Goal: Information Seeking & Learning: Learn about a topic

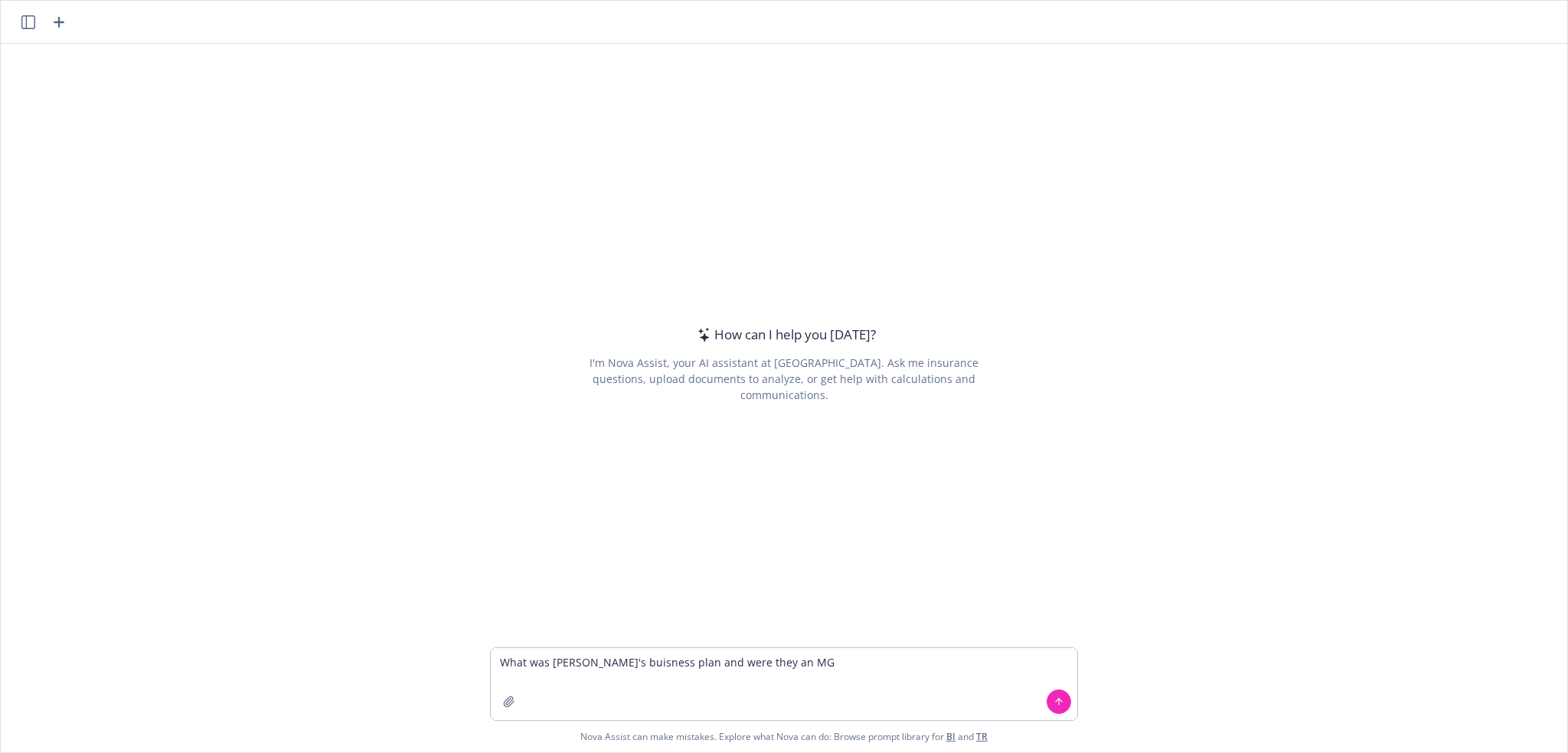
type textarea "What was [PERSON_NAME]'s buisness plan and were they an MGA"
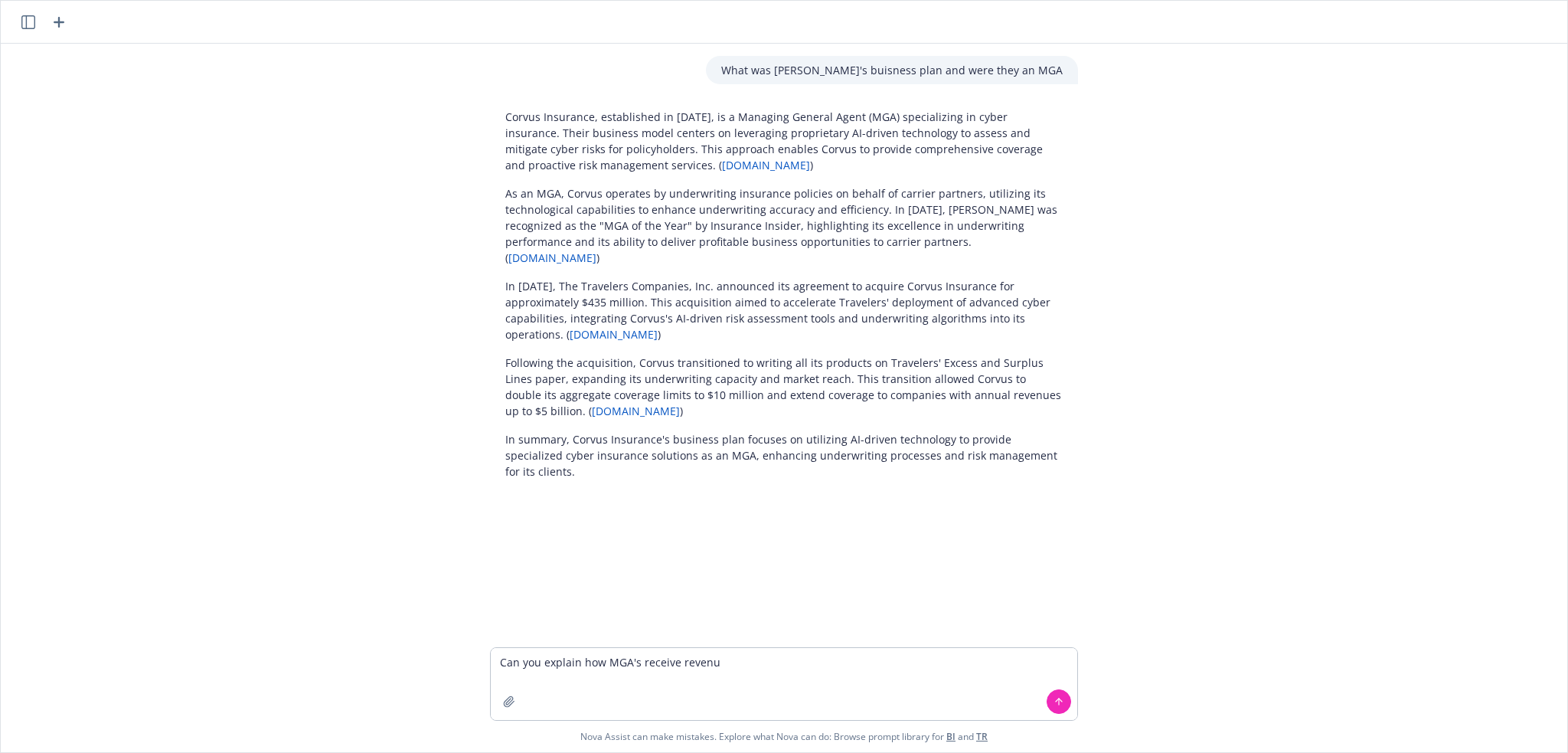
type textarea "Can you explain how MGA's receive revenue"
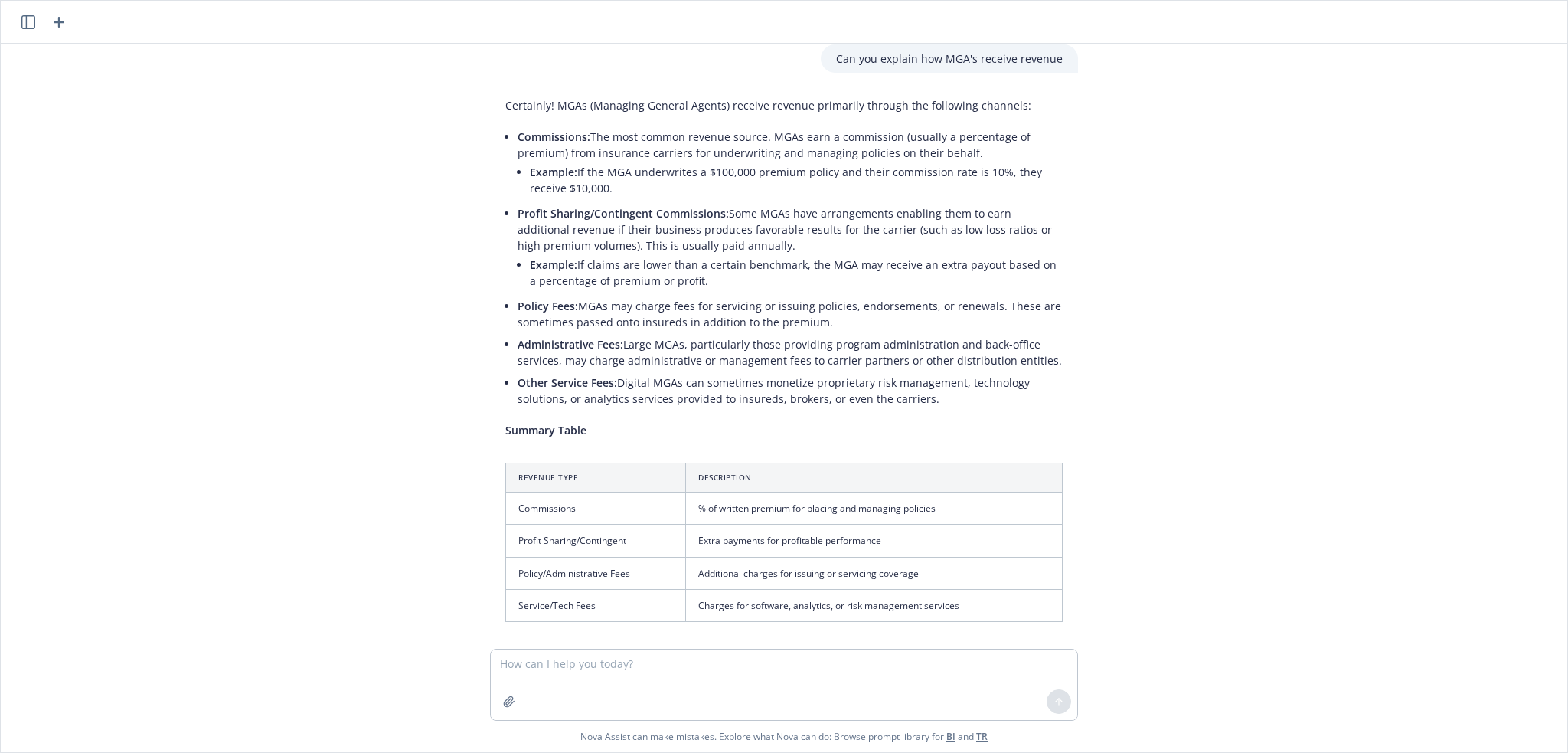
scroll to position [559, 0]
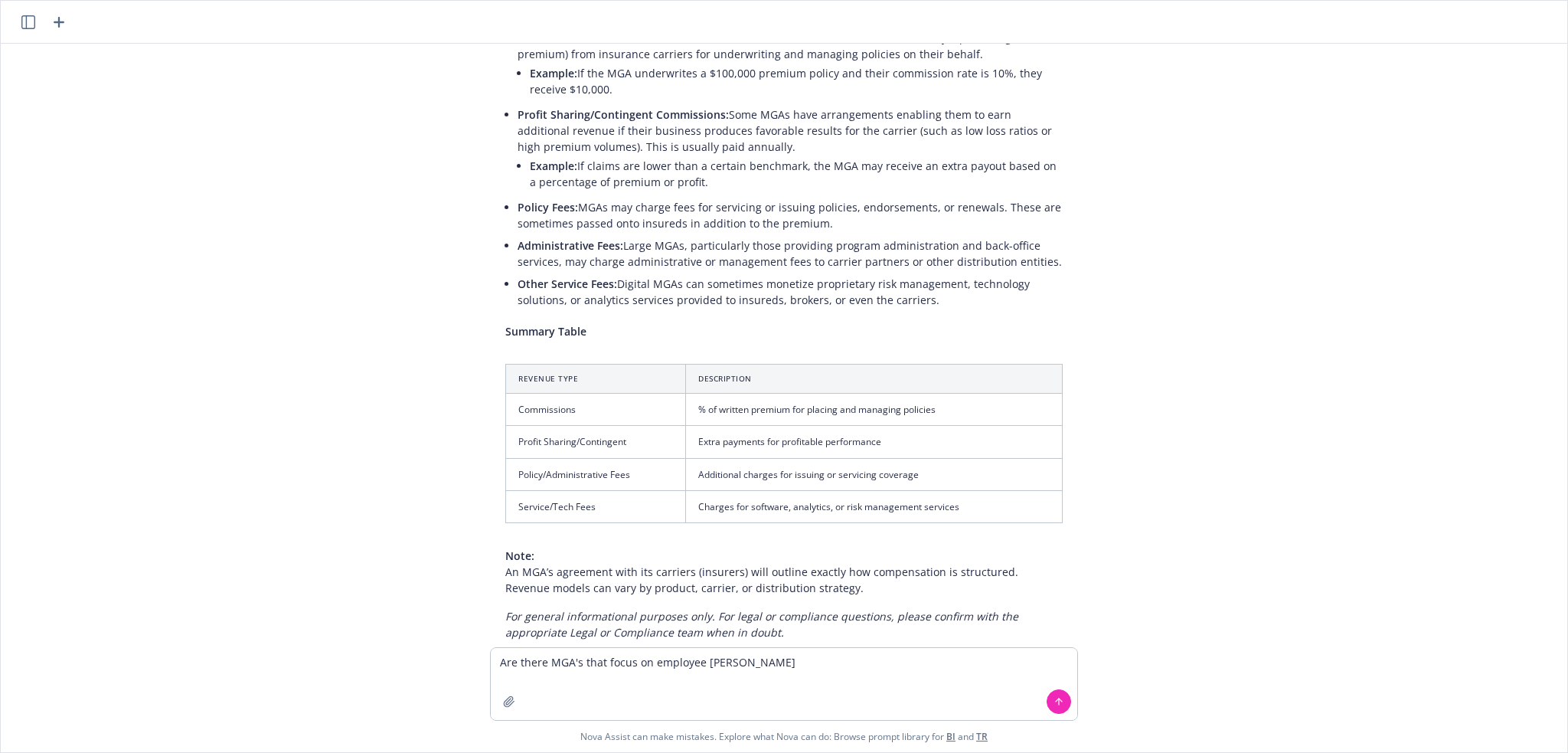
type textarea "Are there MGA's that focus on employee safety"
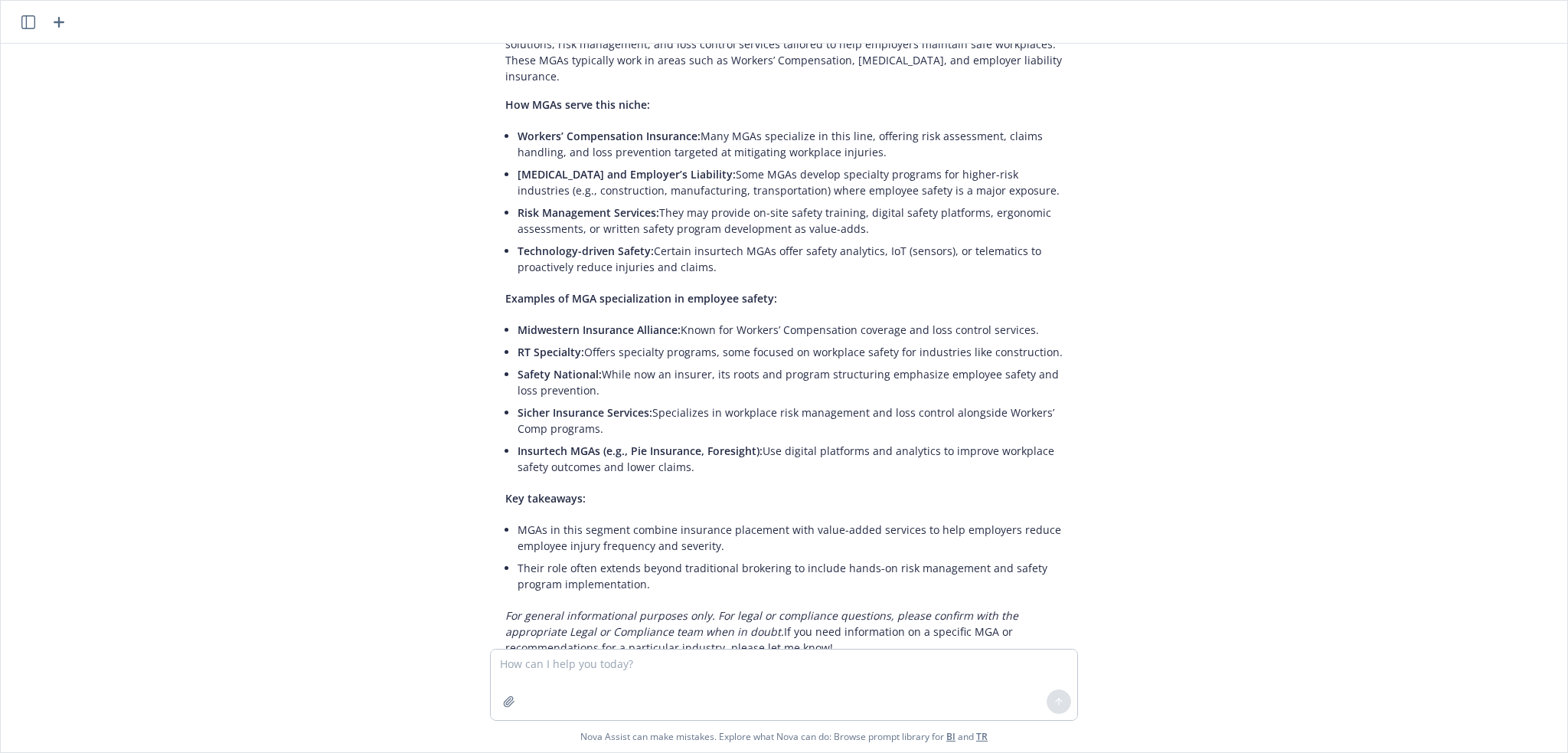
scroll to position [1271, 0]
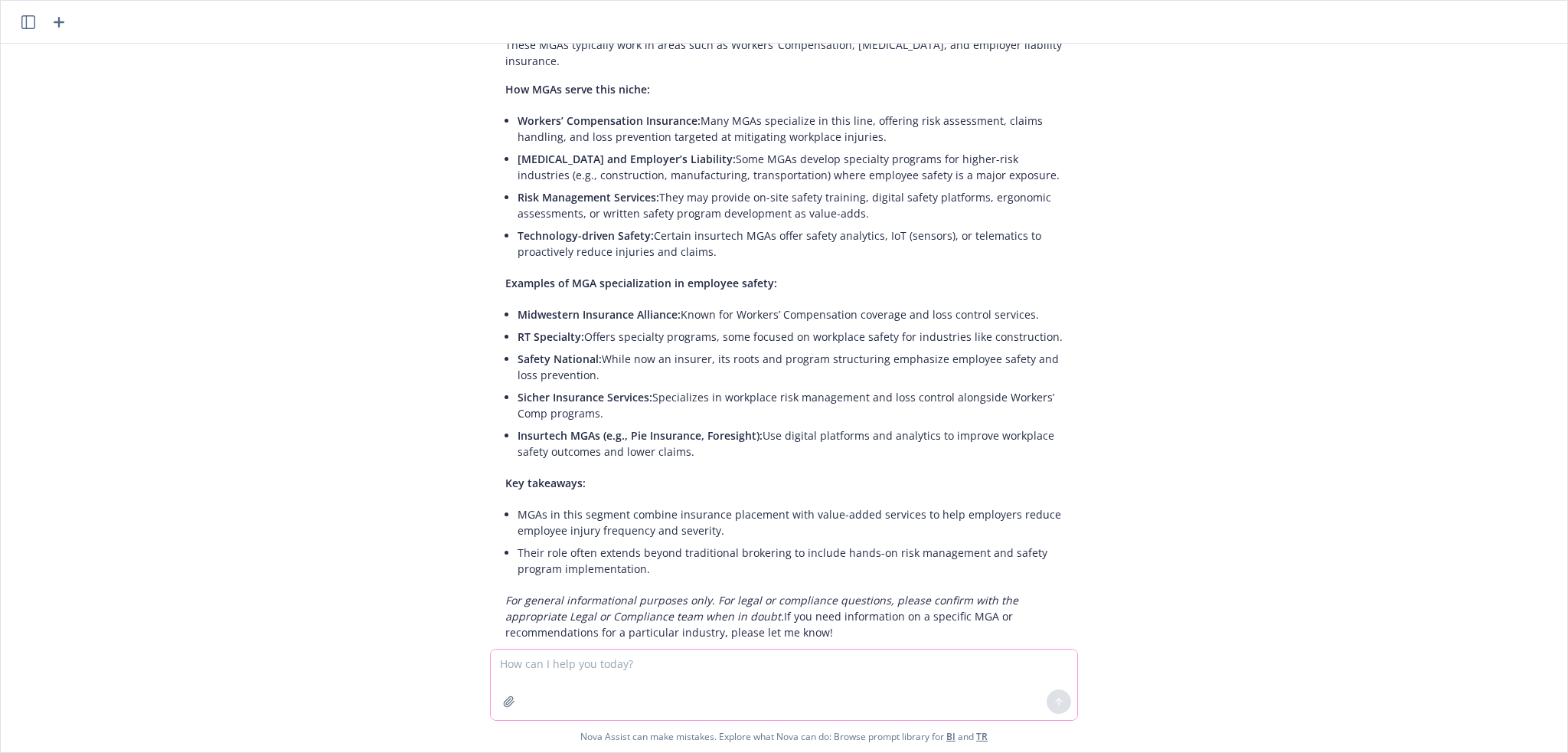
click at [514, 669] on textarea at bounding box center [784, 685] width 587 height 71
type textarea "How much gross written premium is there for [MEDICAL_DATA] and molestation cove…"
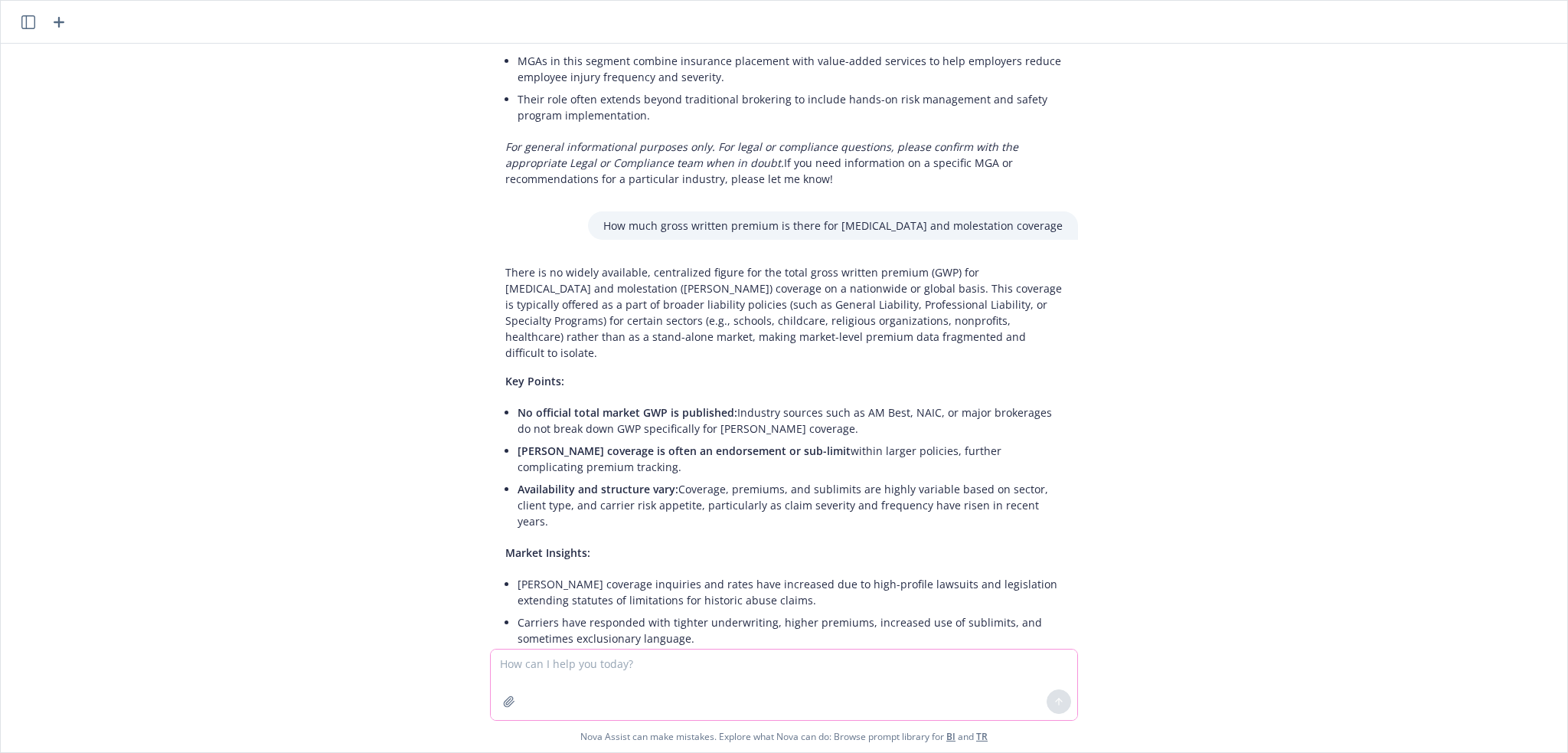
scroll to position [1749, 0]
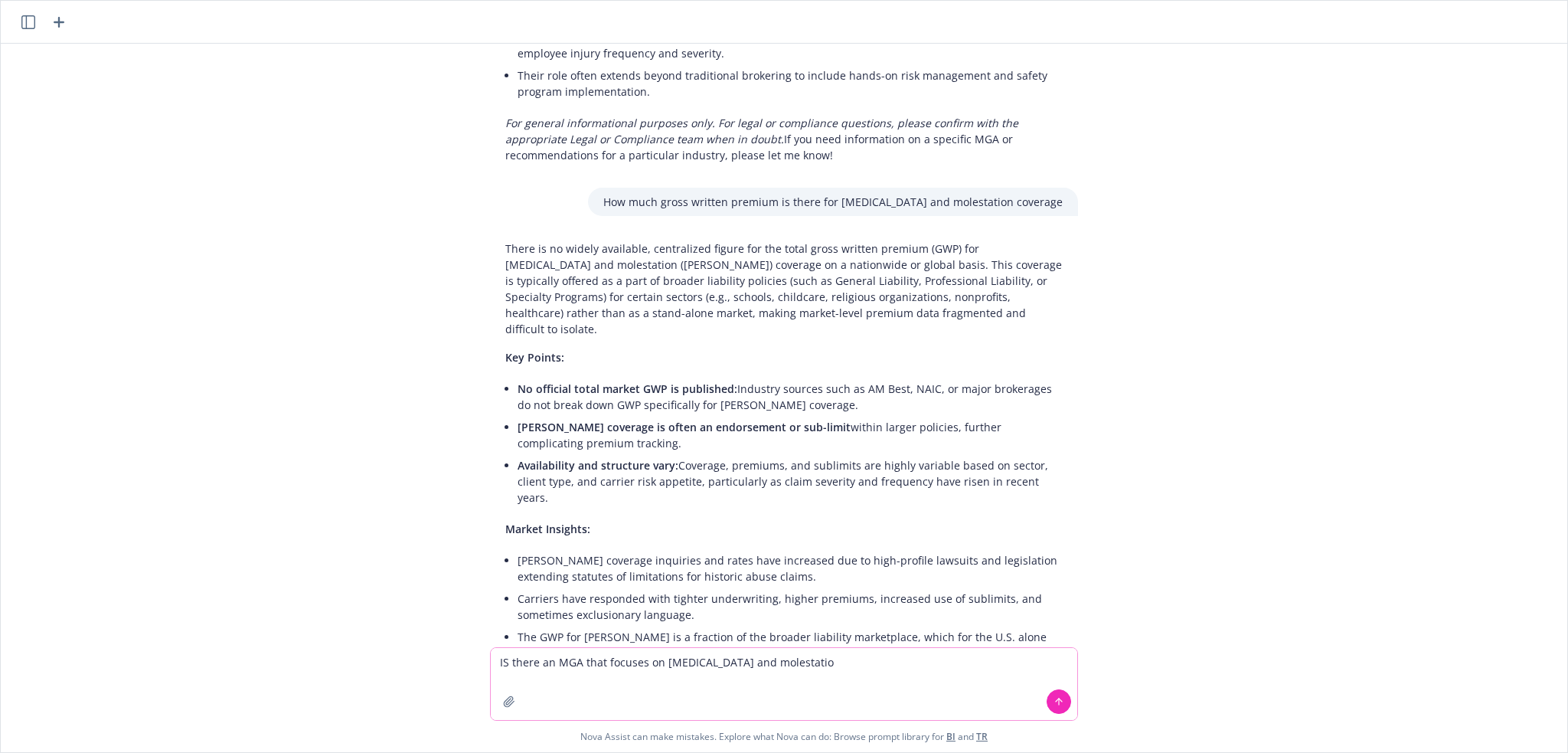
type textarea "IS there an MGA that focuses on [MEDICAL_DATA] and molestation"
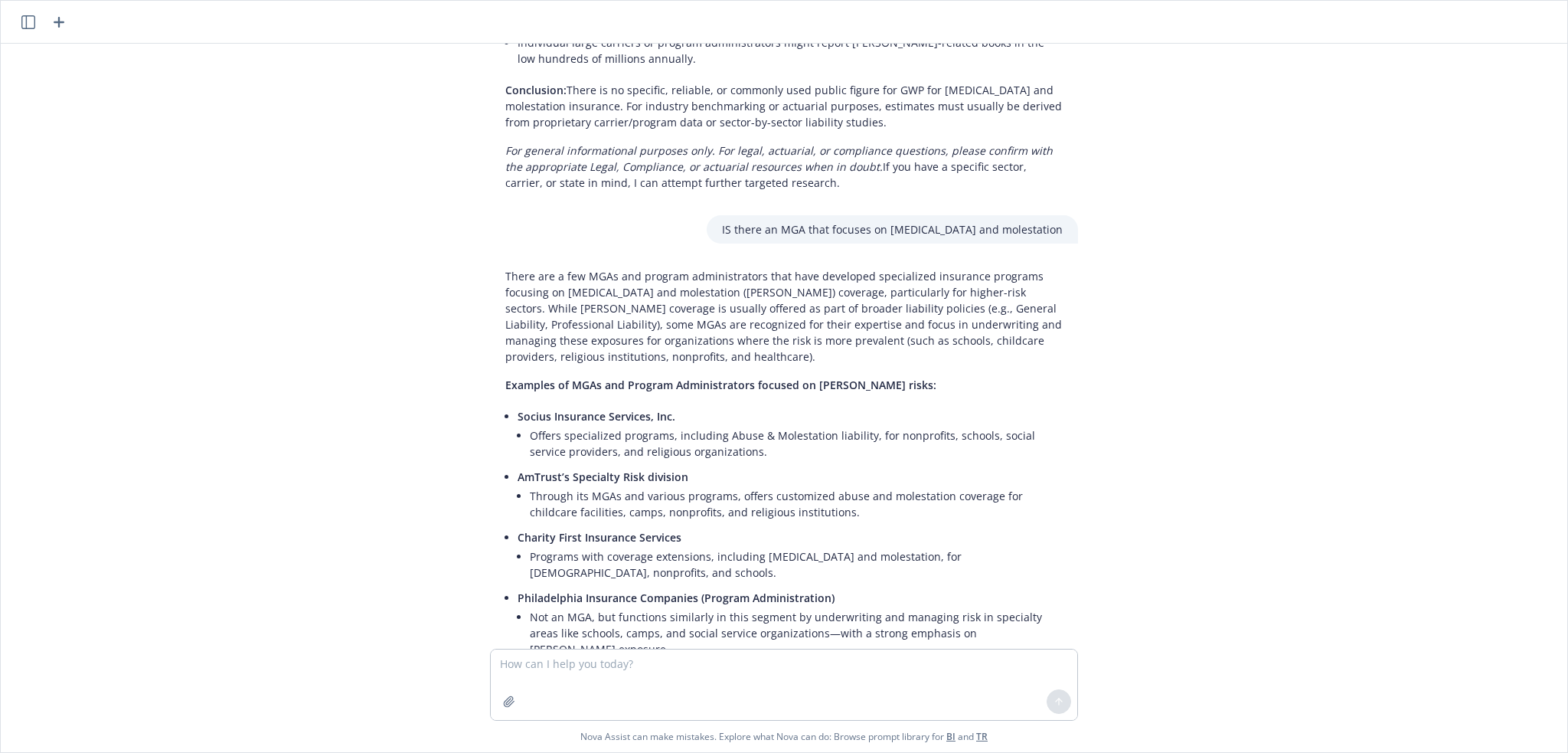
scroll to position [2448, 0]
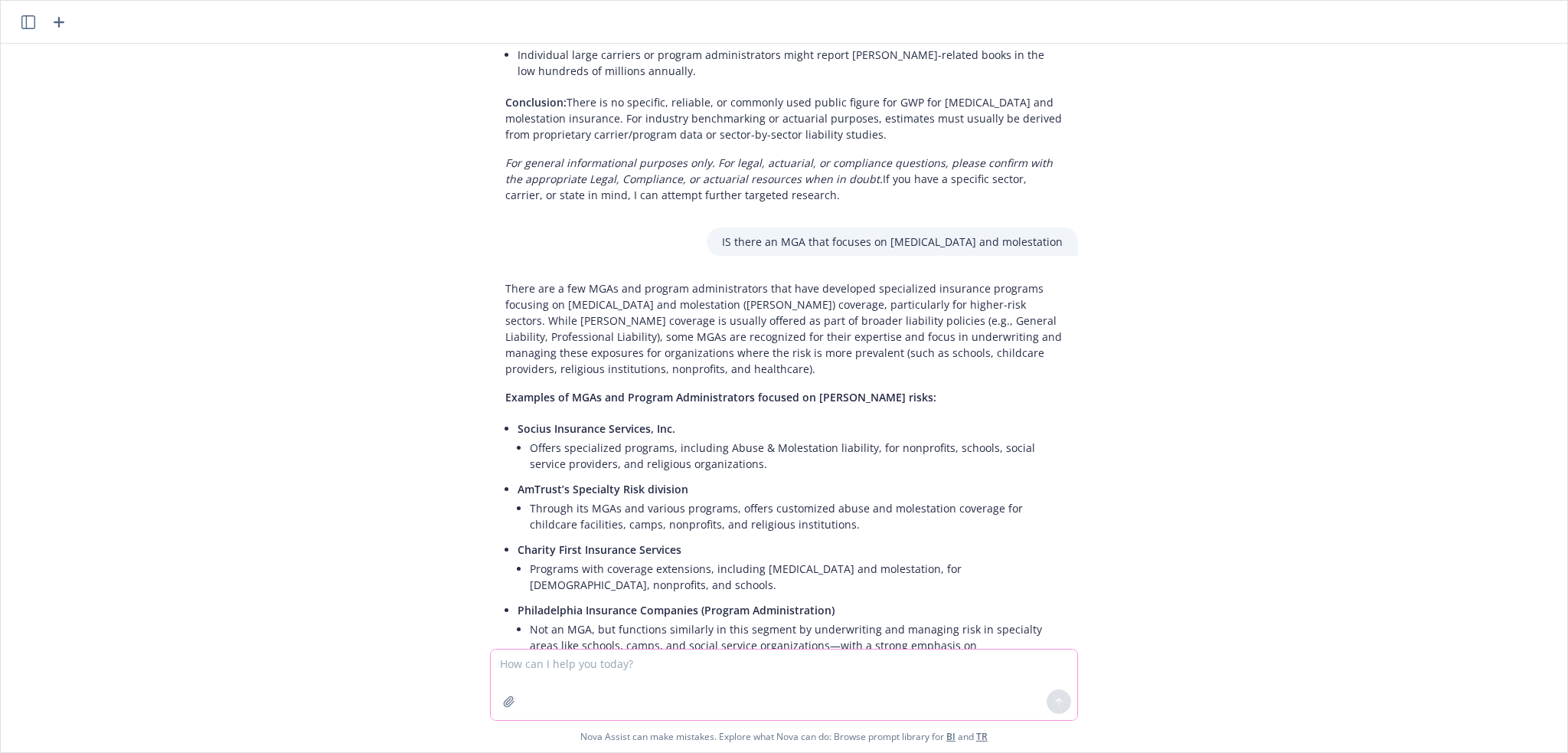
click at [577, 669] on textarea at bounding box center [784, 685] width 587 height 71
type textarea "Is there an MGA that focuses on employment practices liability"
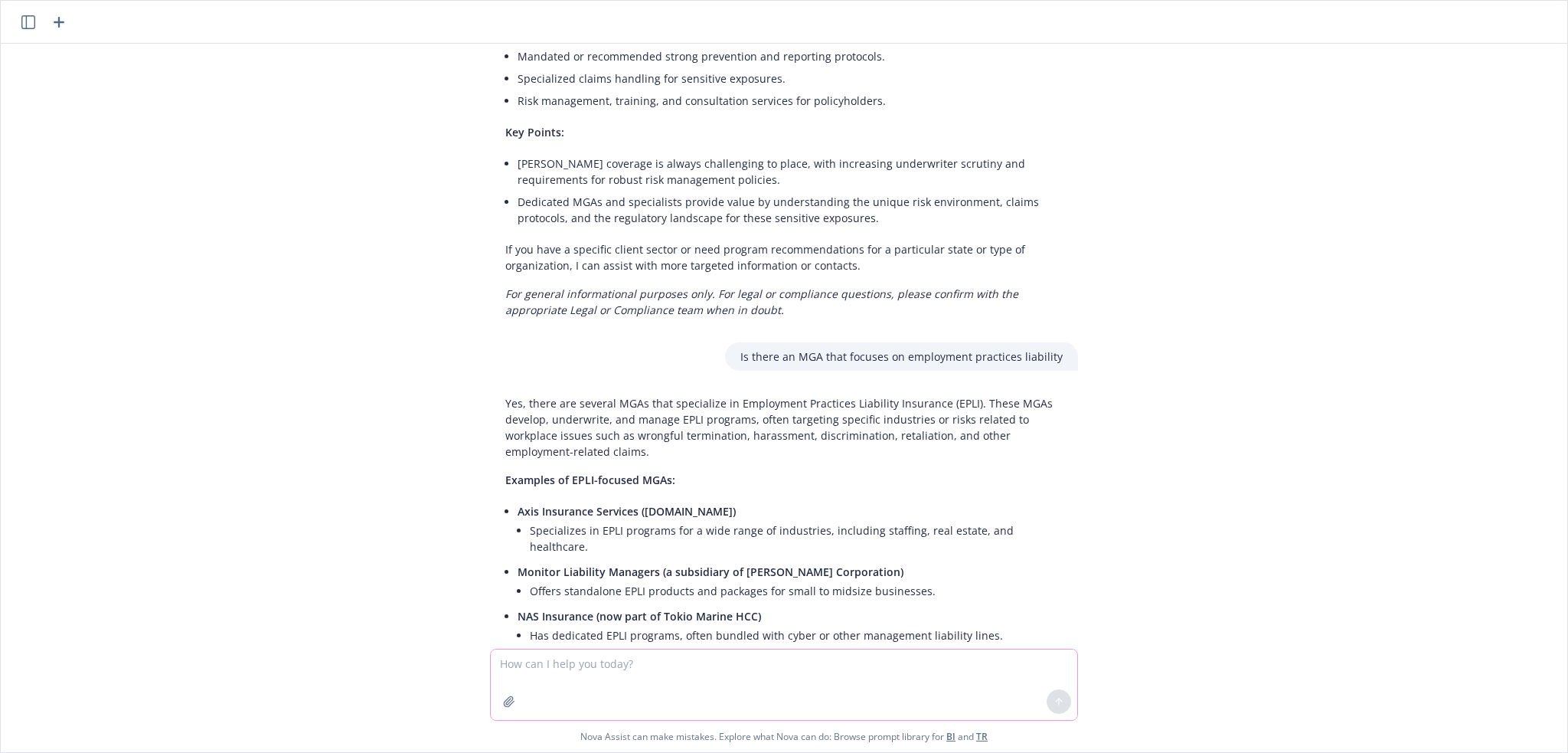
scroll to position [3389, 0]
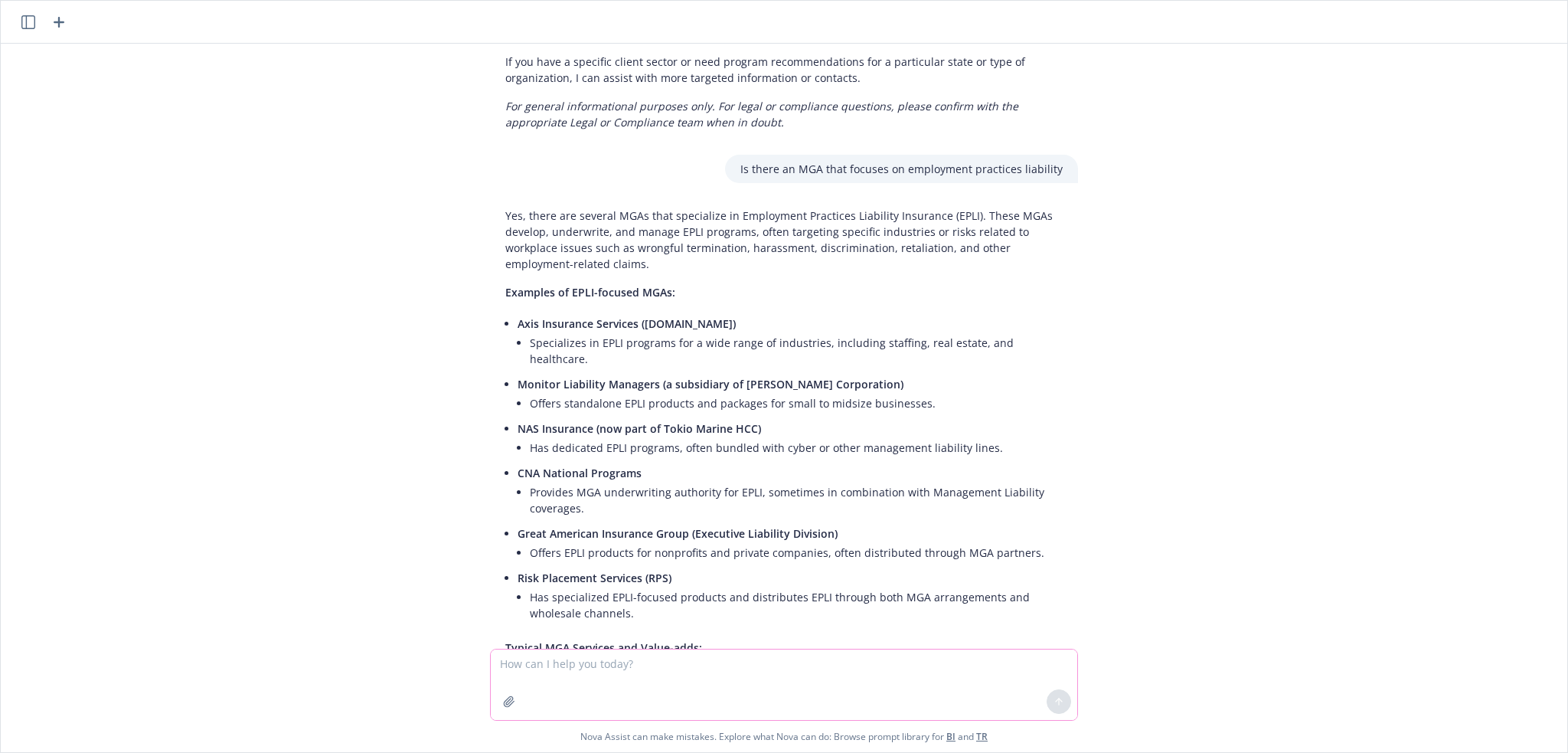
click at [583, 664] on textarea at bounding box center [784, 685] width 587 height 71
type textarea "Are there any articles on how to set up an MGA?"
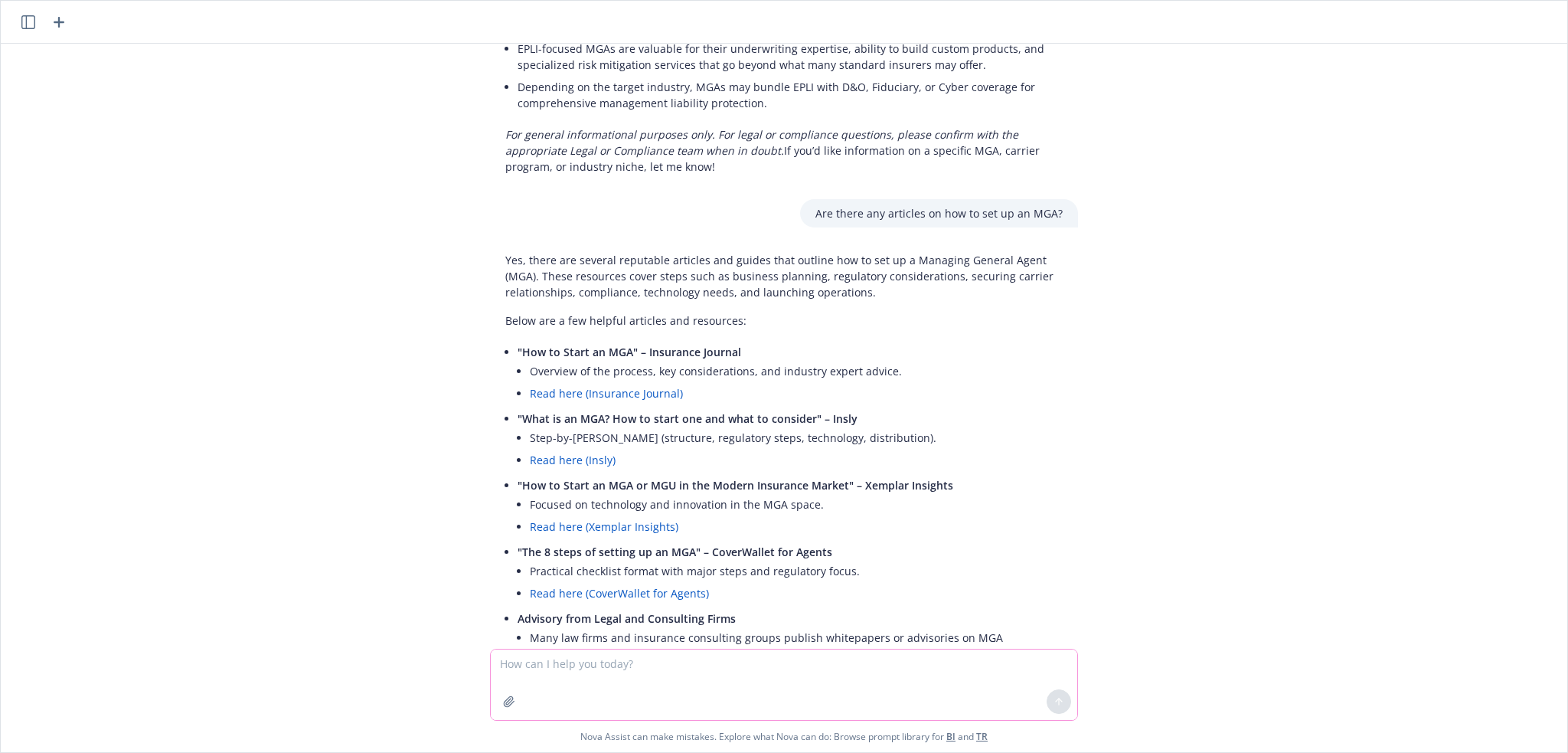
scroll to position [4123, 0]
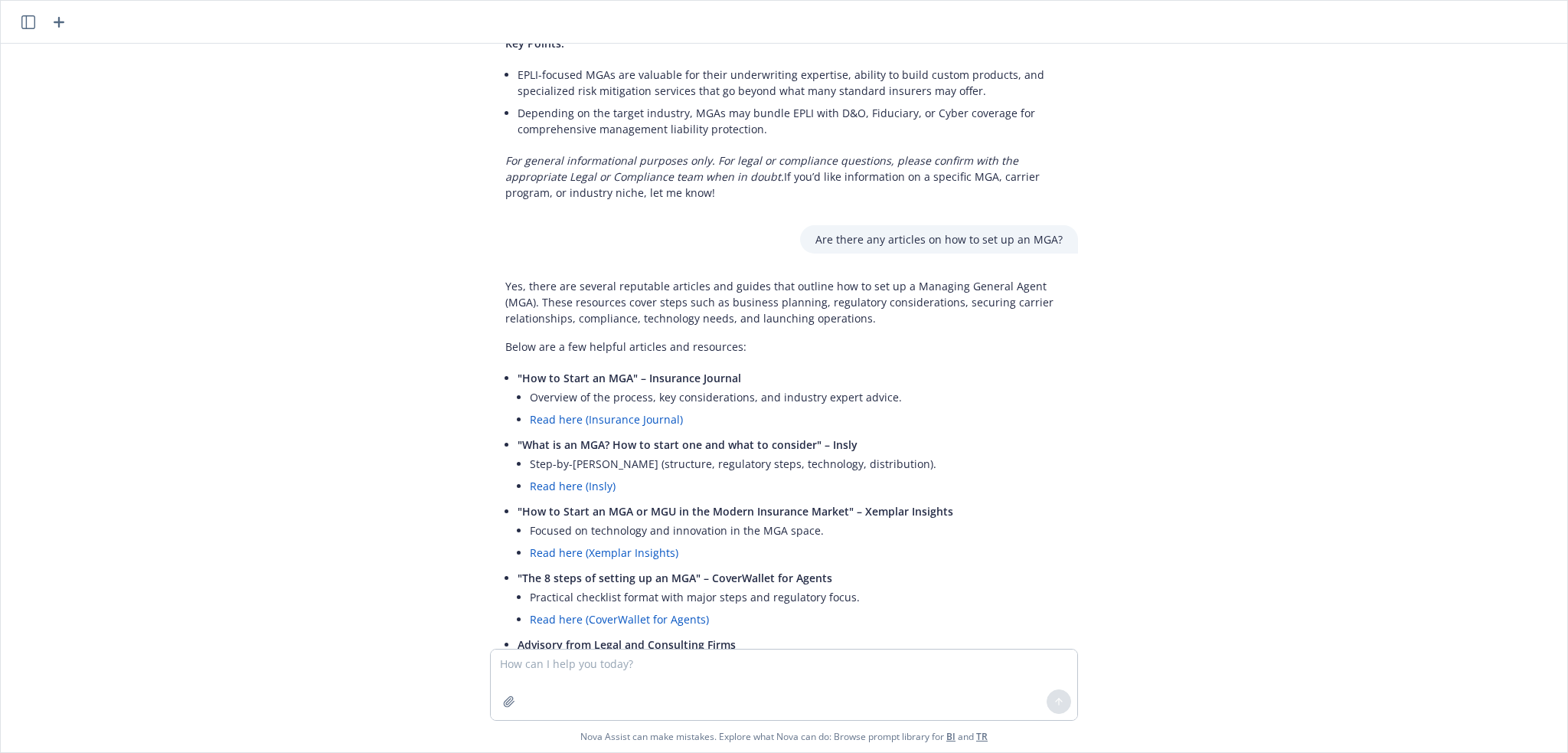
click at [559, 479] on link "Read here (Insly)" at bounding box center [573, 486] width 86 height 15
click at [582, 412] on link "Read here (Insurance Journal)" at bounding box center [606, 420] width 153 height 15
click at [521, 669] on textarea at bounding box center [784, 685] width 587 height 71
type textarea "Do MGA's insurer any portion of the risk"
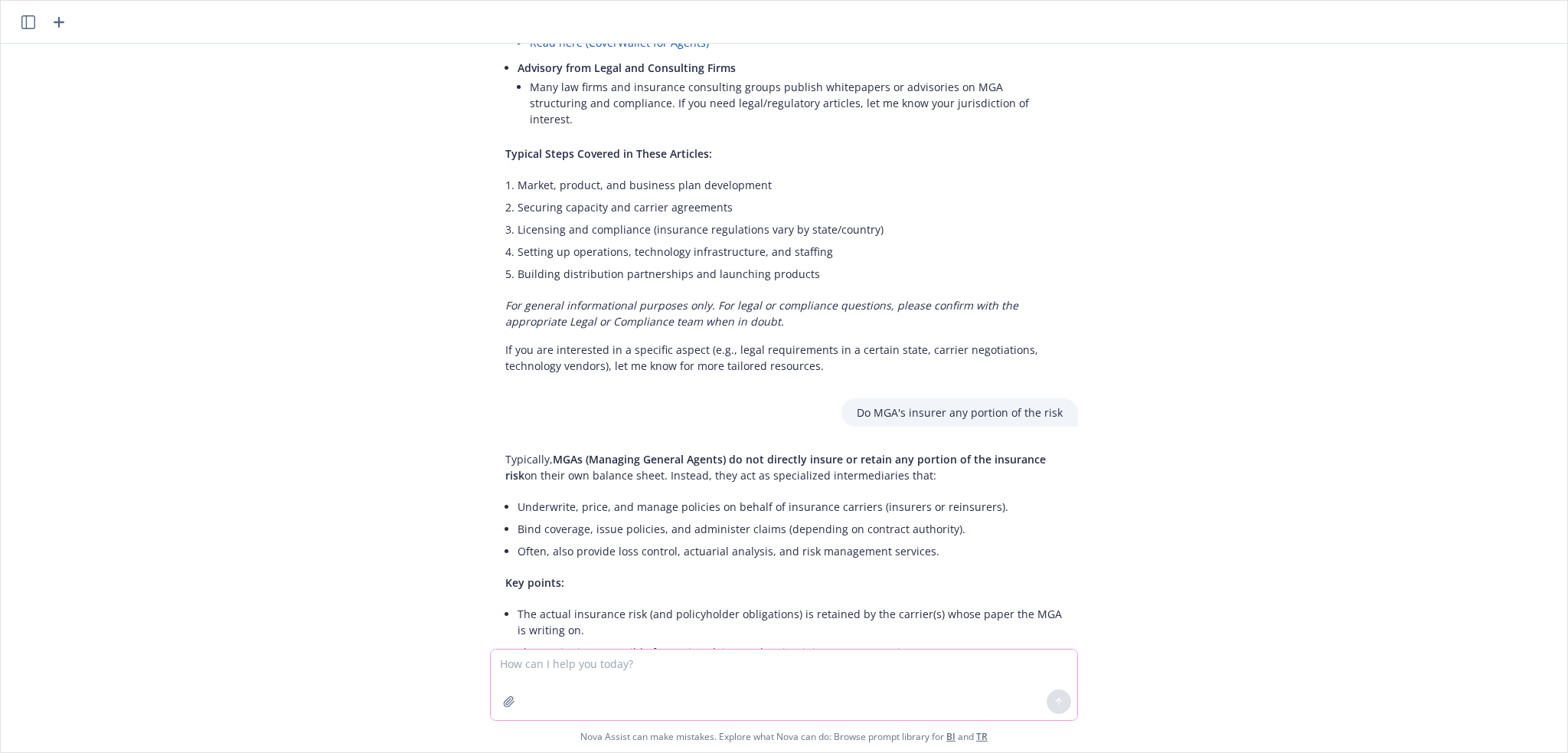
scroll to position [4705, 0]
